Goal: Information Seeking & Learning: Learn about a topic

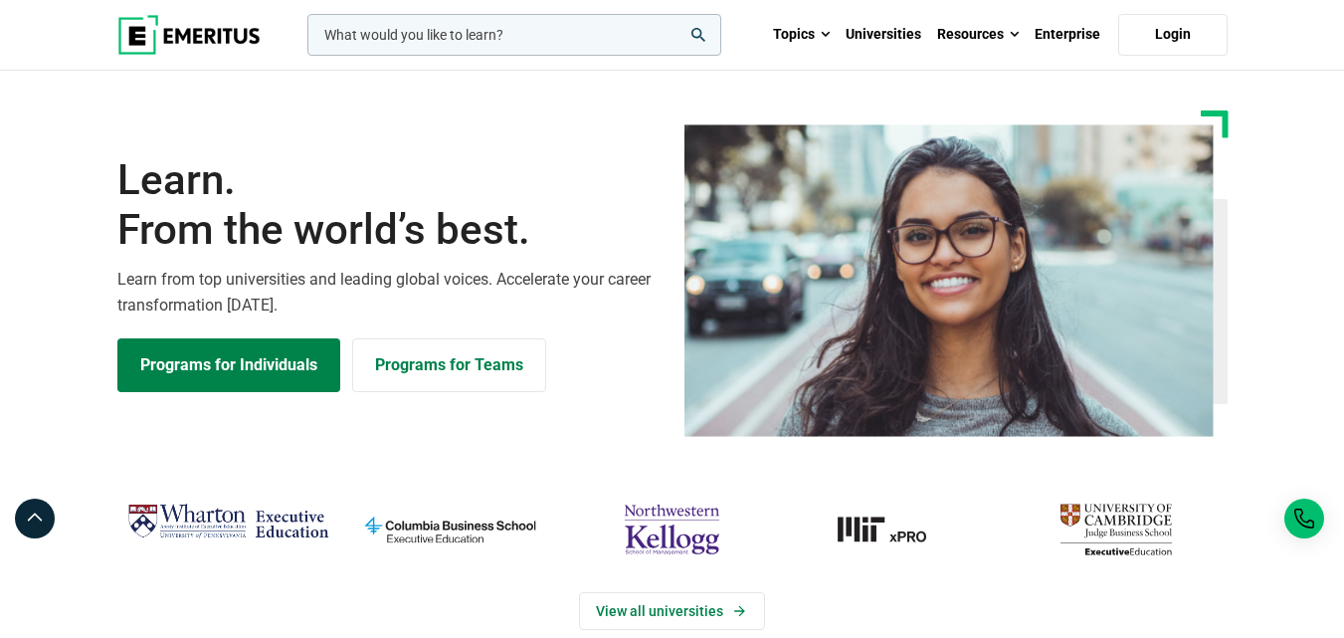
click at [1289, 115] on section "Learn. From the world’s best. Learn from top universities and leading global vo…" at bounding box center [672, 273] width 1344 height 326
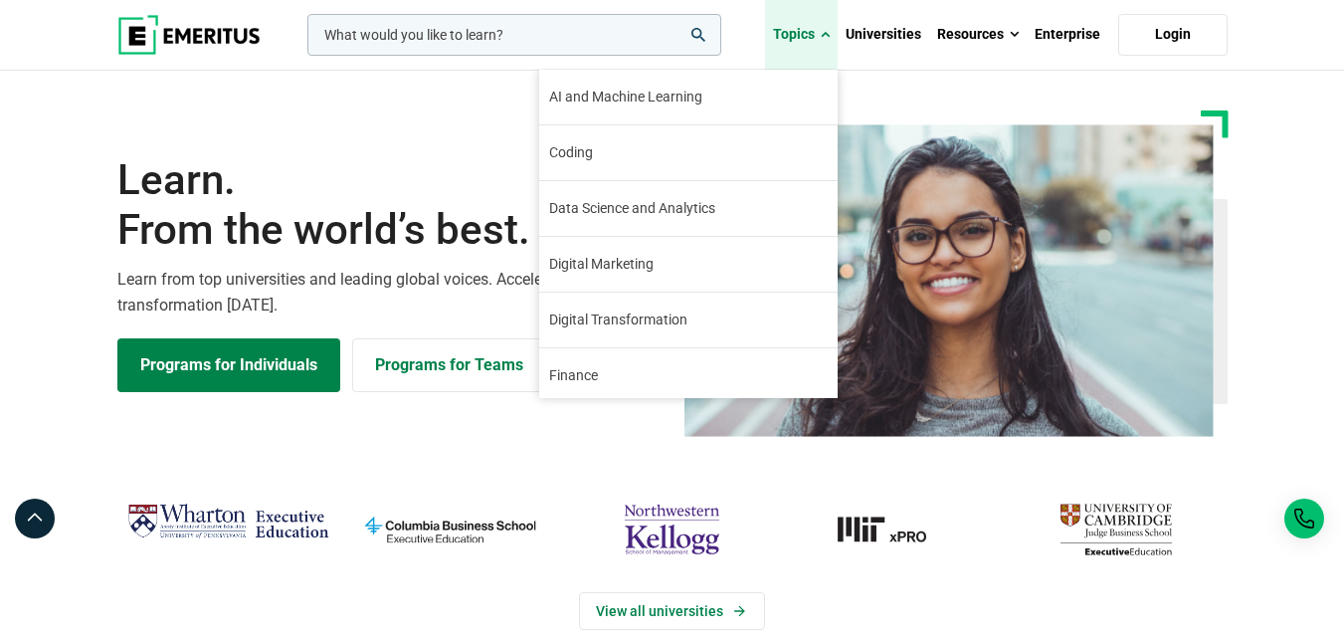
click at [811, 39] on link "Topics" at bounding box center [801, 35] width 73 height 70
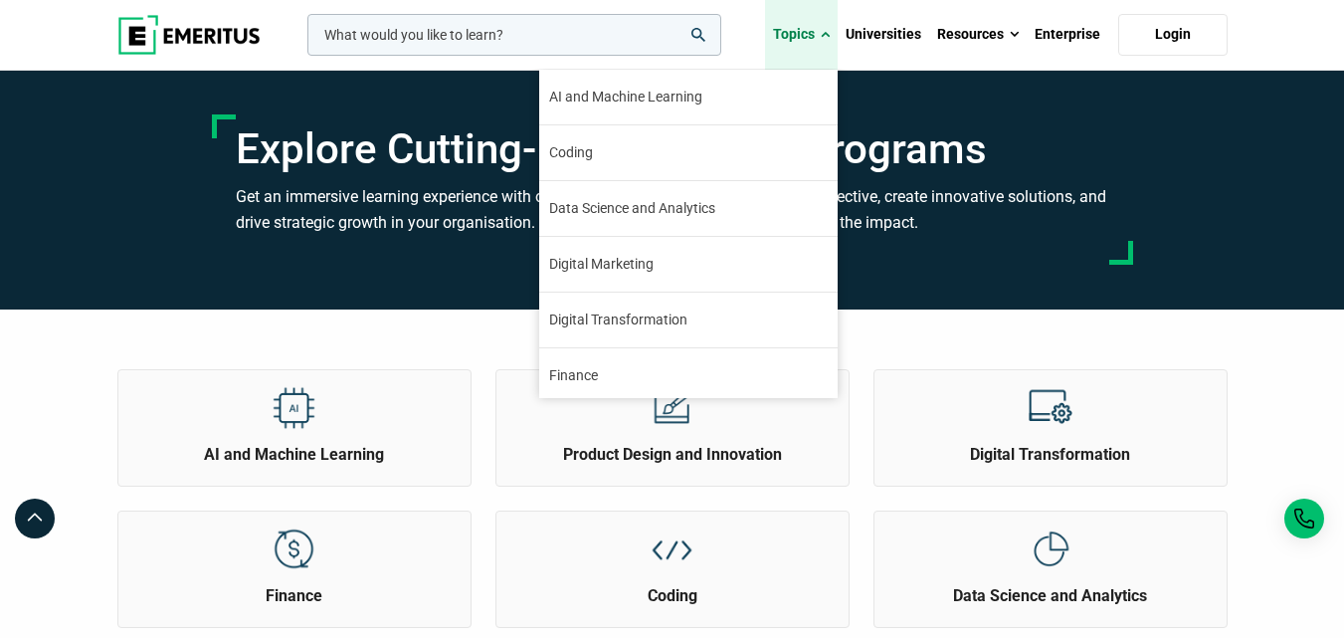
click at [830, 29] on span at bounding box center [825, 35] width 9 height 20
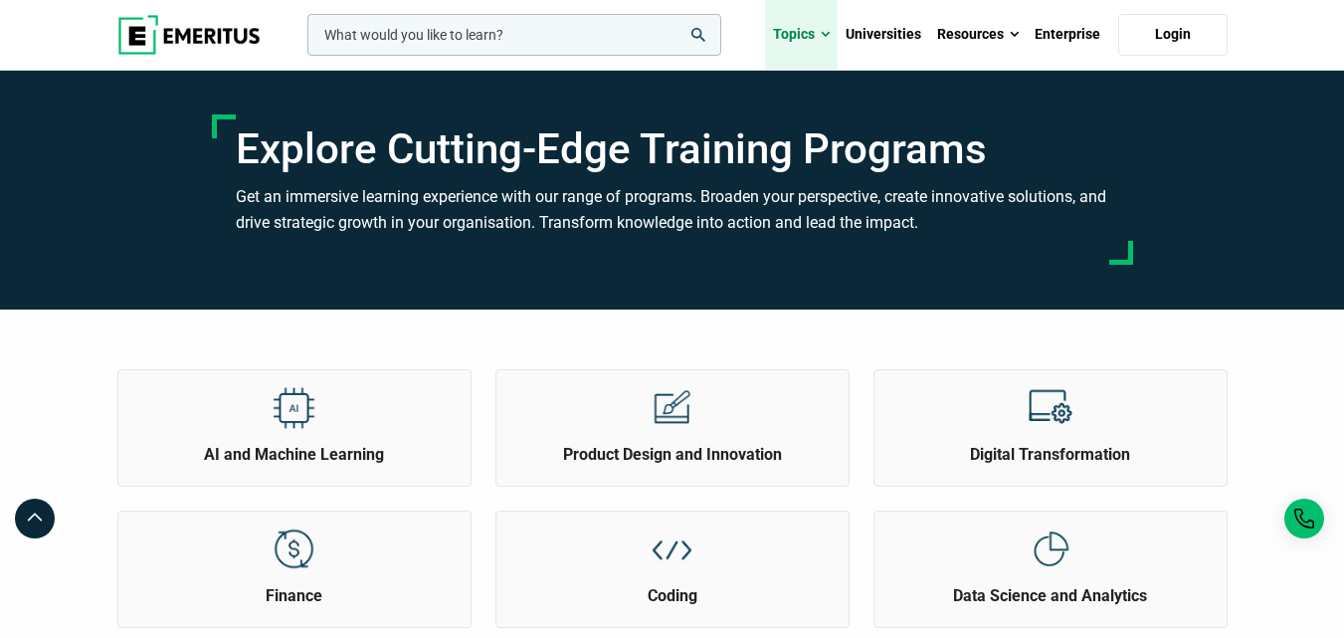
click at [820, 31] on link "Topics" at bounding box center [801, 35] width 73 height 70
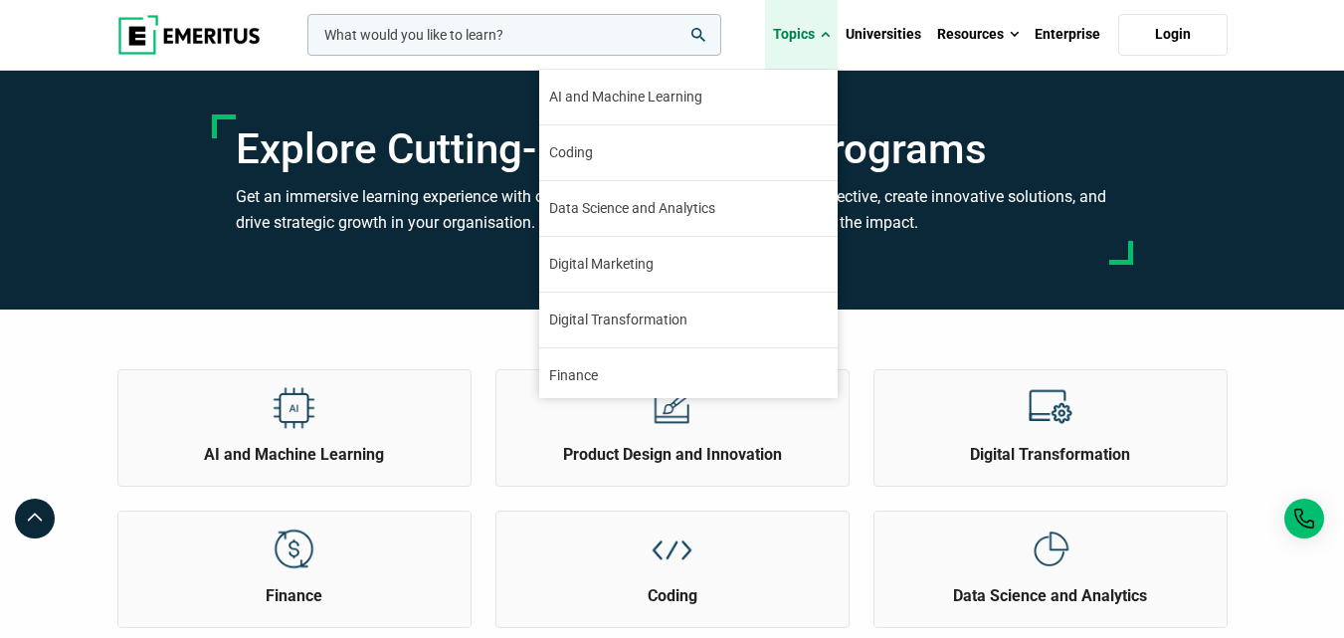
click at [824, 34] on span at bounding box center [825, 35] width 9 height 20
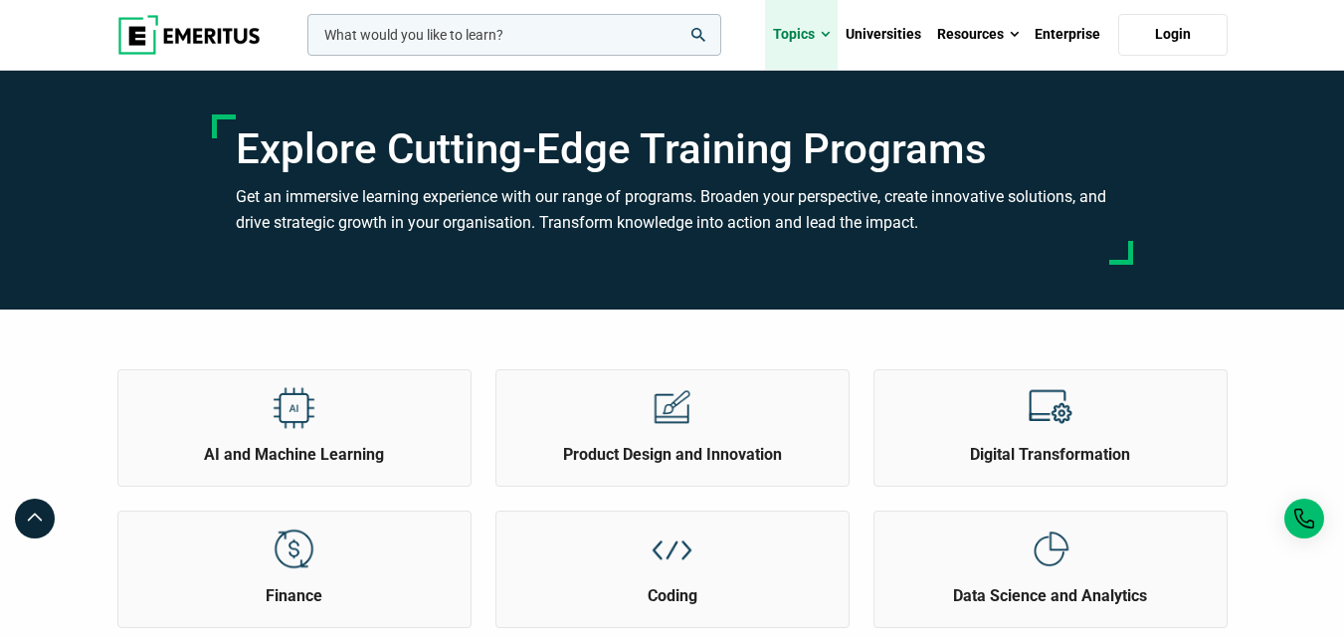
click at [824, 34] on span at bounding box center [825, 35] width 9 height 20
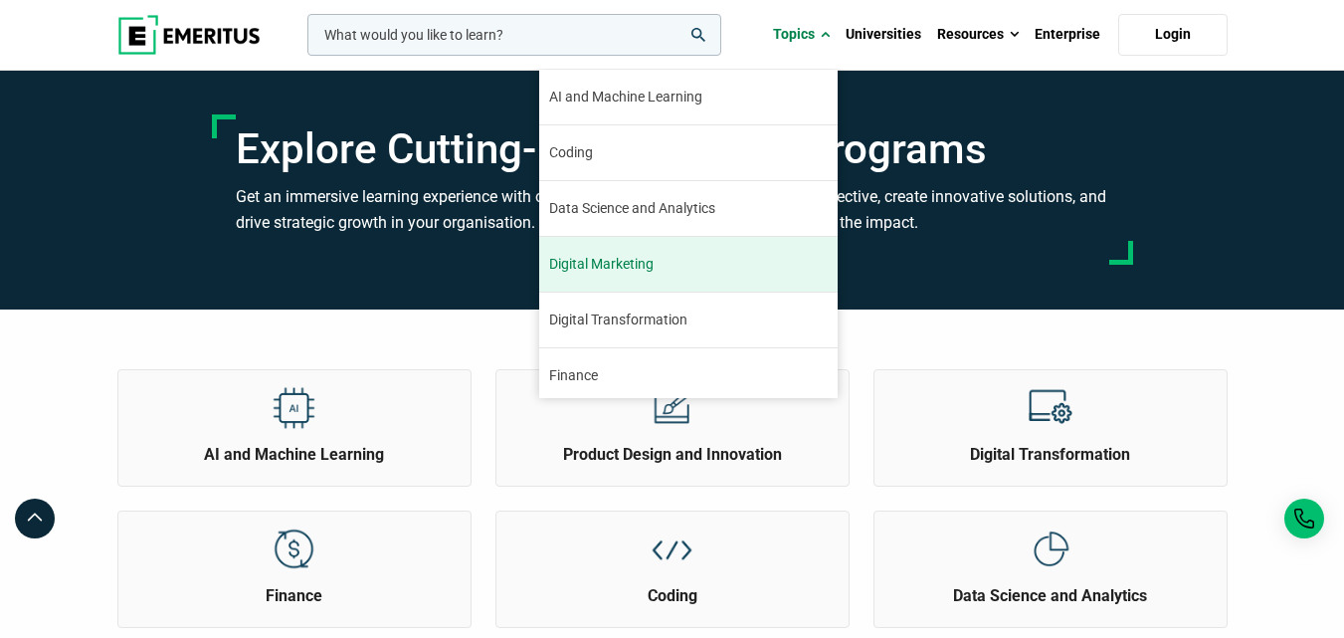
click at [638, 265] on span "Digital Marketing" at bounding box center [601, 264] width 104 height 21
